Goal: Task Accomplishment & Management: Use online tool/utility

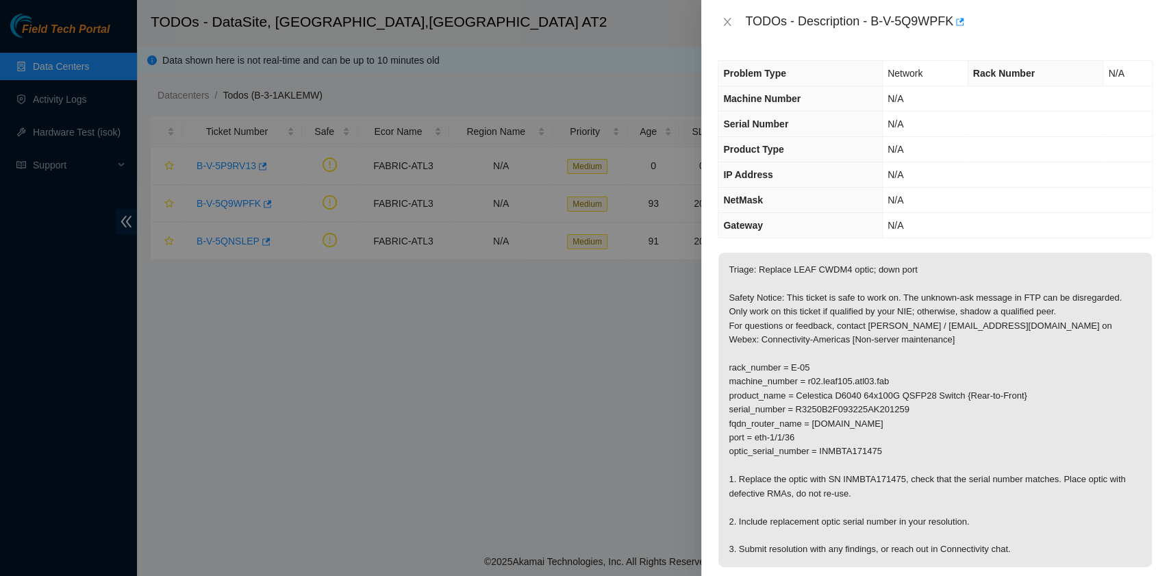
scroll to position [91, 0]
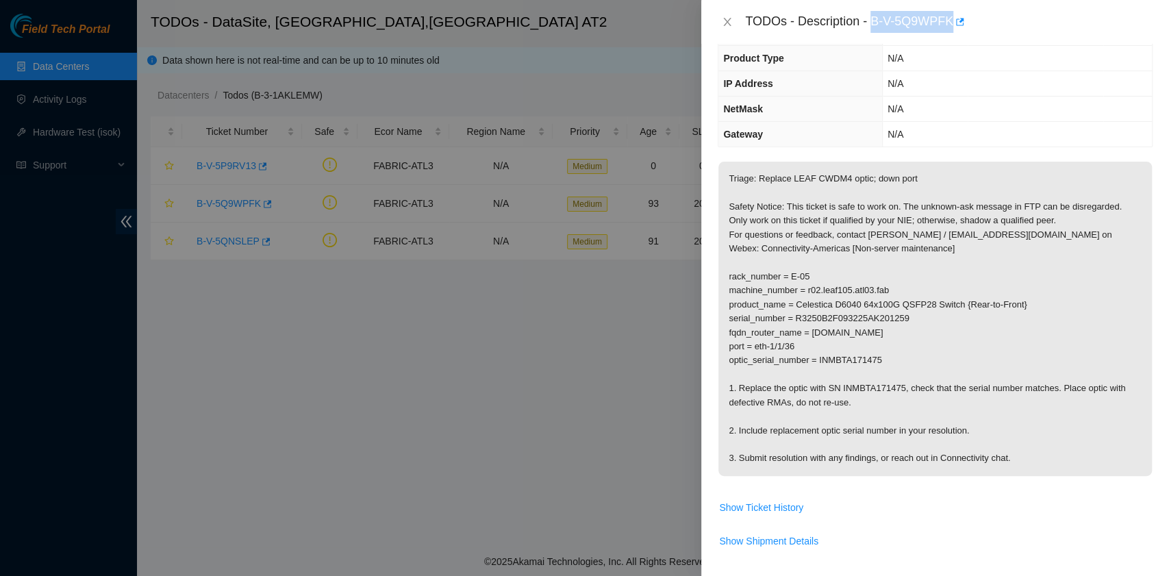
drag, startPoint x: 874, startPoint y: 21, endPoint x: 949, endPoint y: 25, distance: 75.4
click at [949, 25] on div "TODOs - Description - B-V-5Q9WPFK" at bounding box center [948, 22] width 407 height 22
copy div "B-V-5Q9WPFK"
drag, startPoint x: 840, startPoint y: 388, endPoint x: 898, endPoint y: 388, distance: 58.9
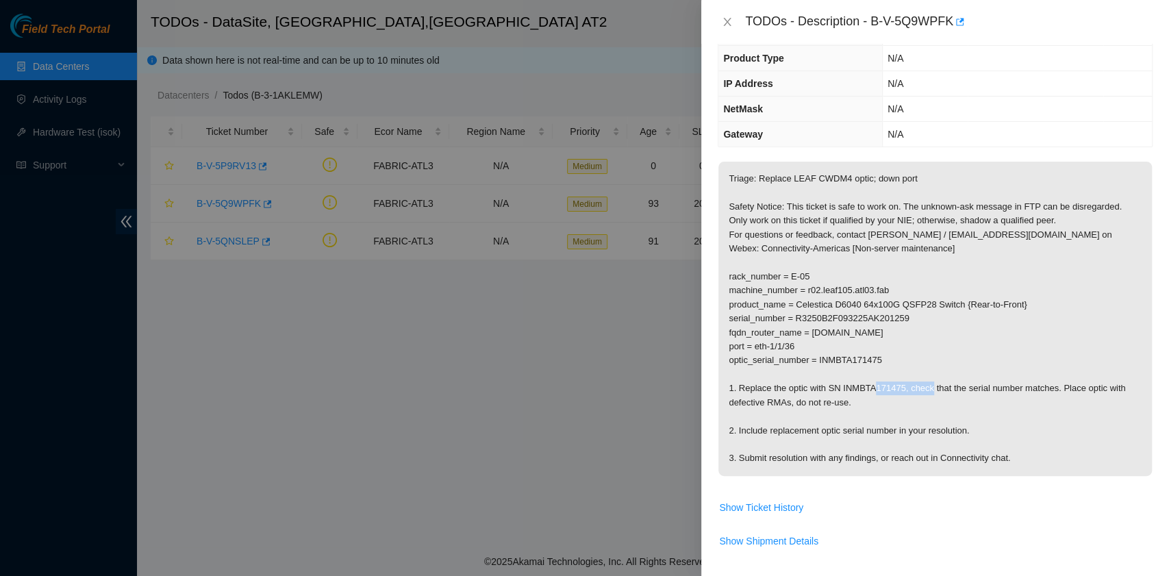
click at [898, 388] on p "Triage: Replace LEAF CWDM4 optic; down port Safety Notice: This ticket is safe …" at bounding box center [934, 319] width 433 height 314
copy p "INMBTA171475"
drag, startPoint x: 810, startPoint y: 331, endPoint x: 822, endPoint y: 344, distance: 17.4
click at [822, 344] on p "Triage: Replace LEAF CWDM4 optic; down port Safety Notice: This ticket is safe …" at bounding box center [934, 319] width 433 height 314
copy p "[DOMAIN_NAME] port = eth-1/1/36"
